Goal: Transaction & Acquisition: Purchase product/service

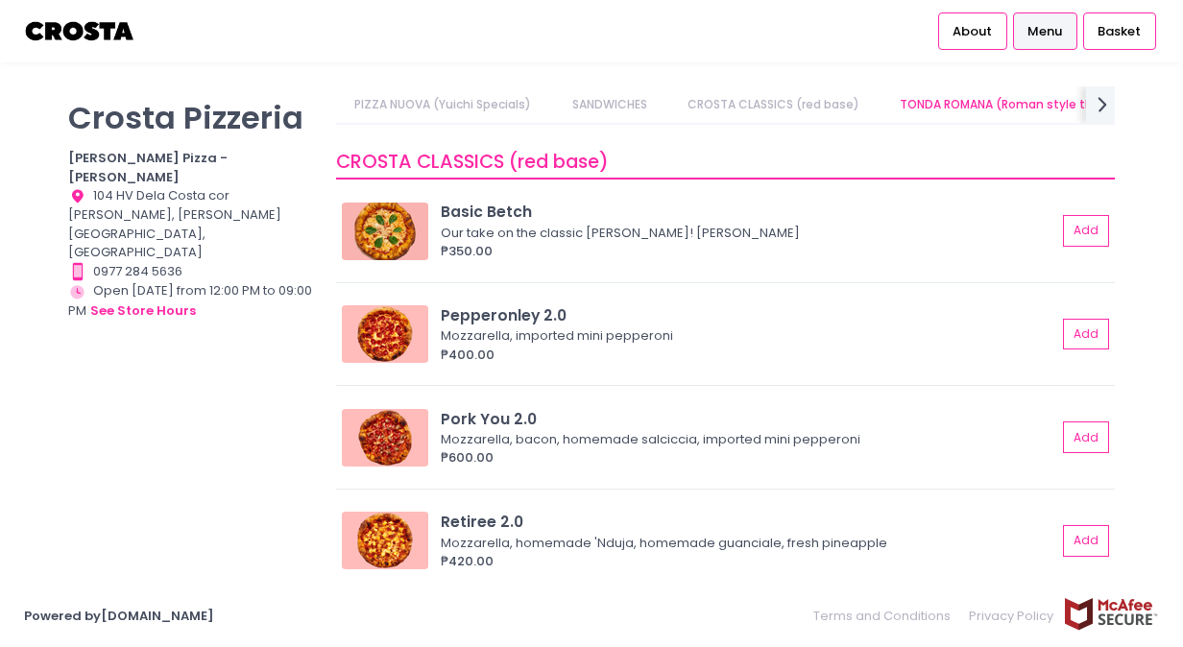
scroll to position [0, 66]
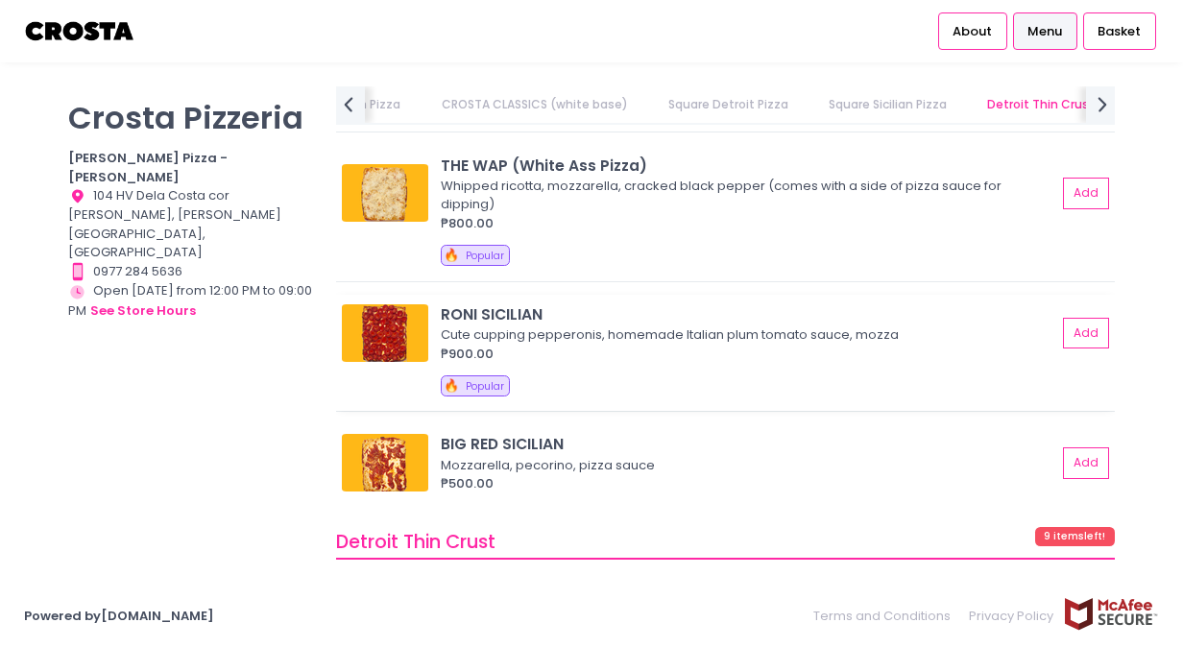
scroll to position [3119, 0]
click at [1065, 457] on button "Add" at bounding box center [1087, 463] width 44 height 32
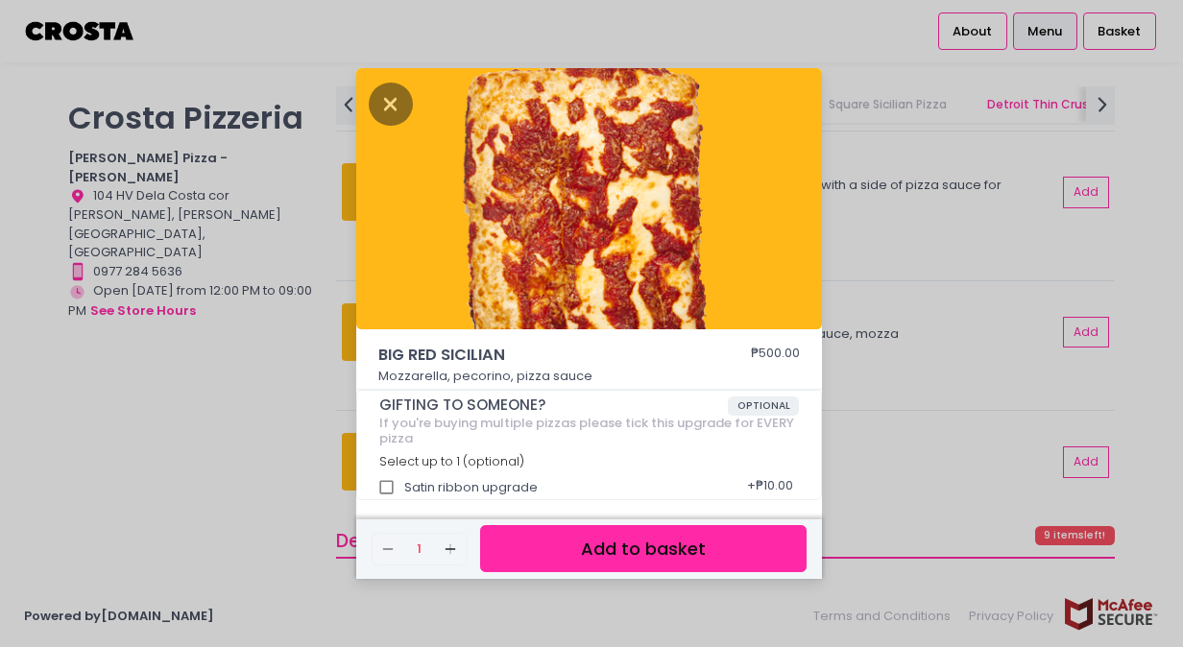
click at [598, 534] on button "Add to basket" at bounding box center [643, 548] width 327 height 47
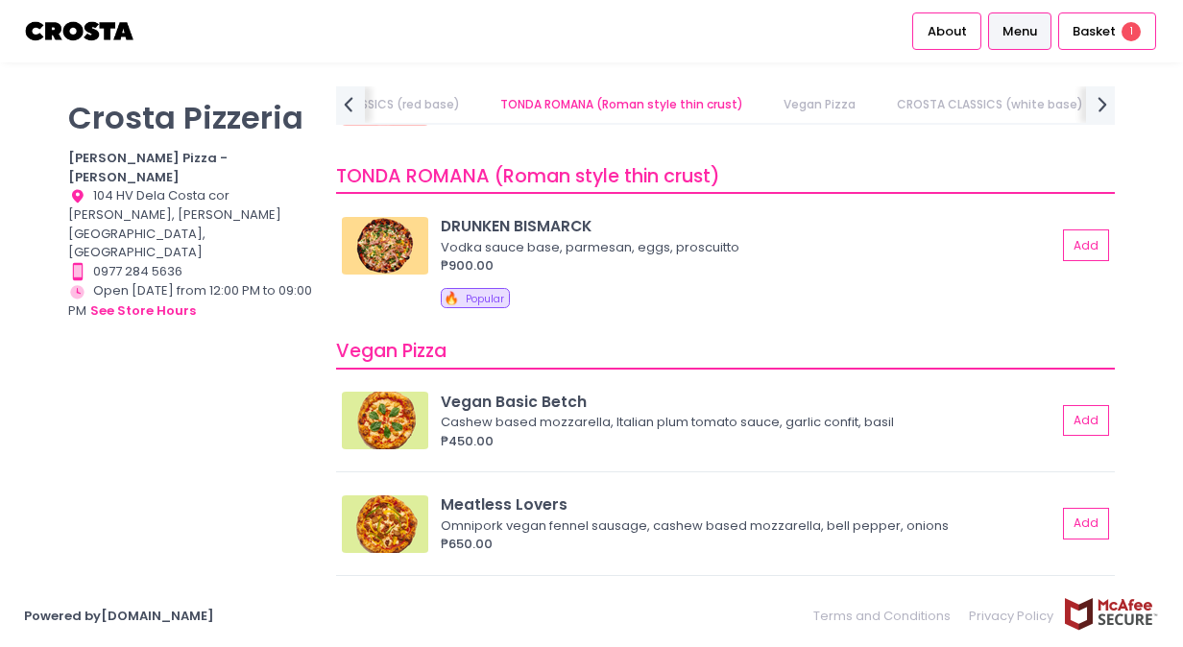
scroll to position [0, 0]
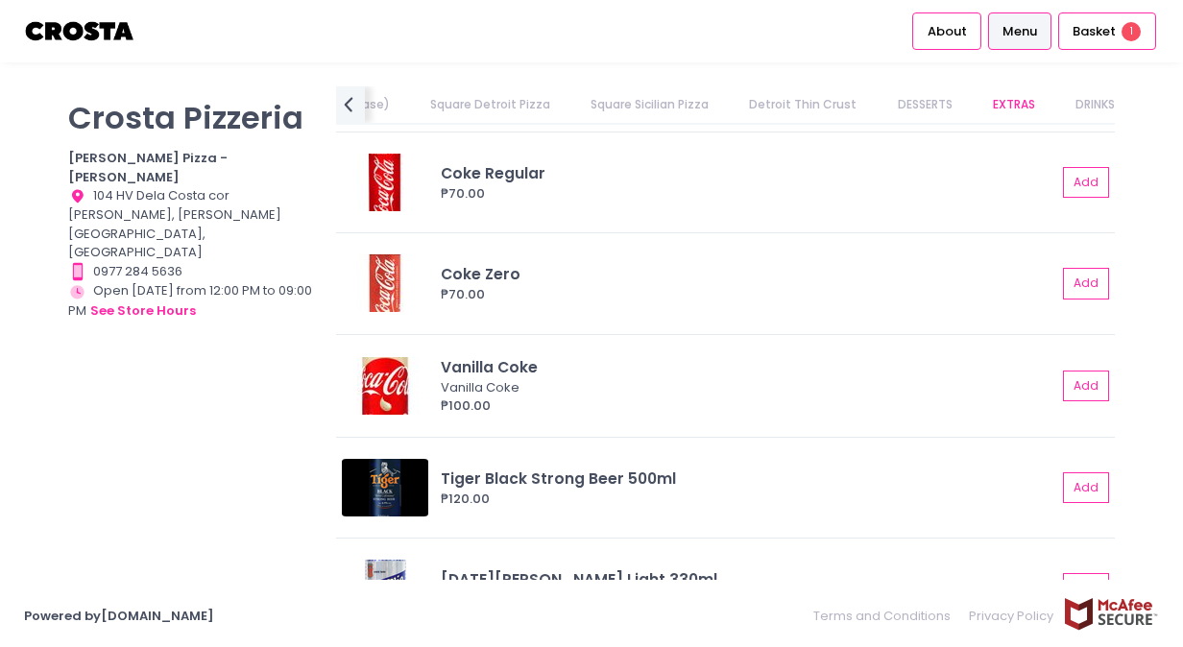
scroll to position [4846, 0]
